Goal: Information Seeking & Learning: Learn about a topic

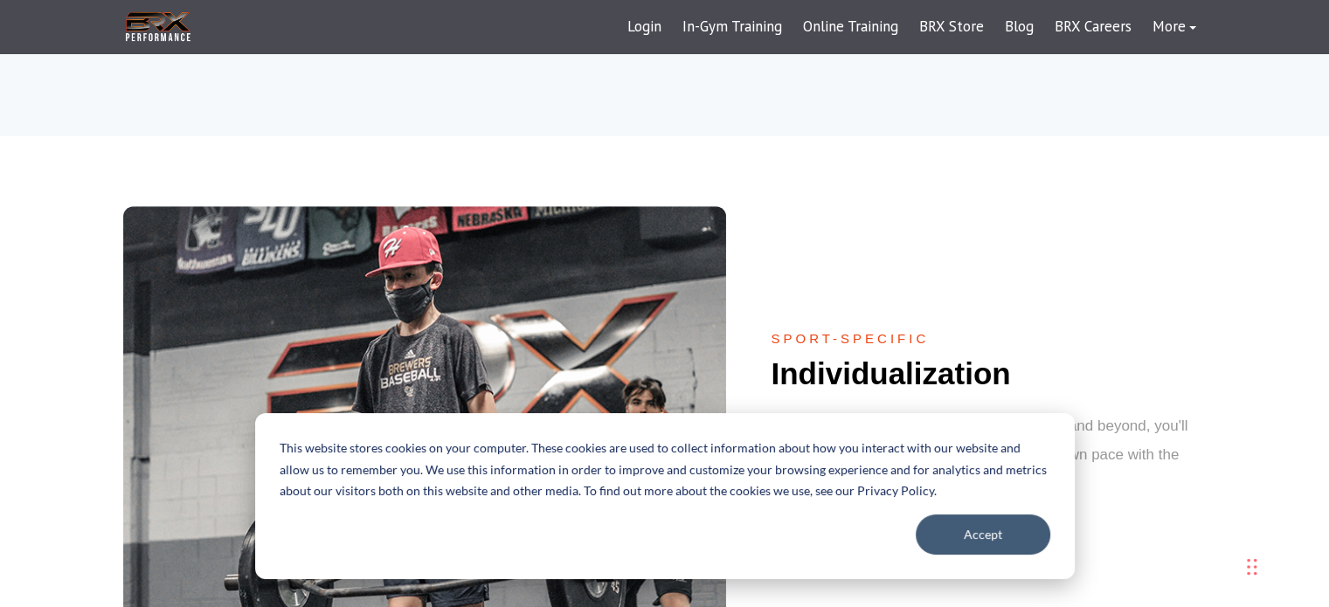
scroll to position [1443, 0]
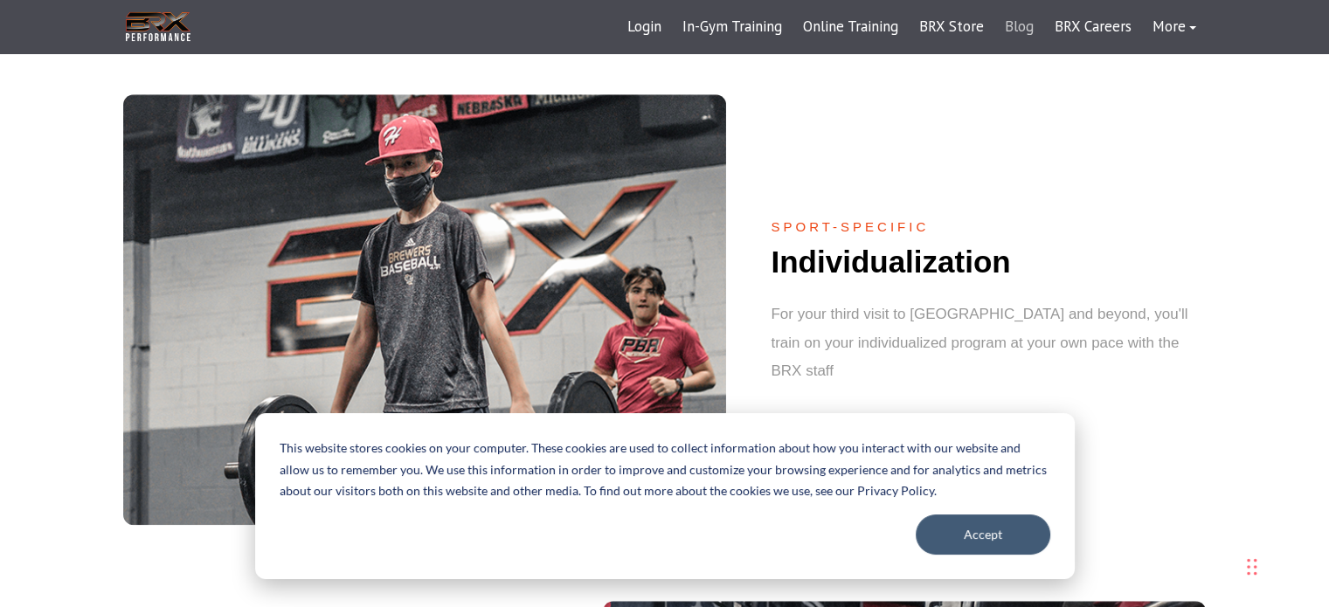
click at [1031, 38] on link "Blog" at bounding box center [1019, 27] width 50 height 42
